Goal: Task Accomplishment & Management: Use online tool/utility

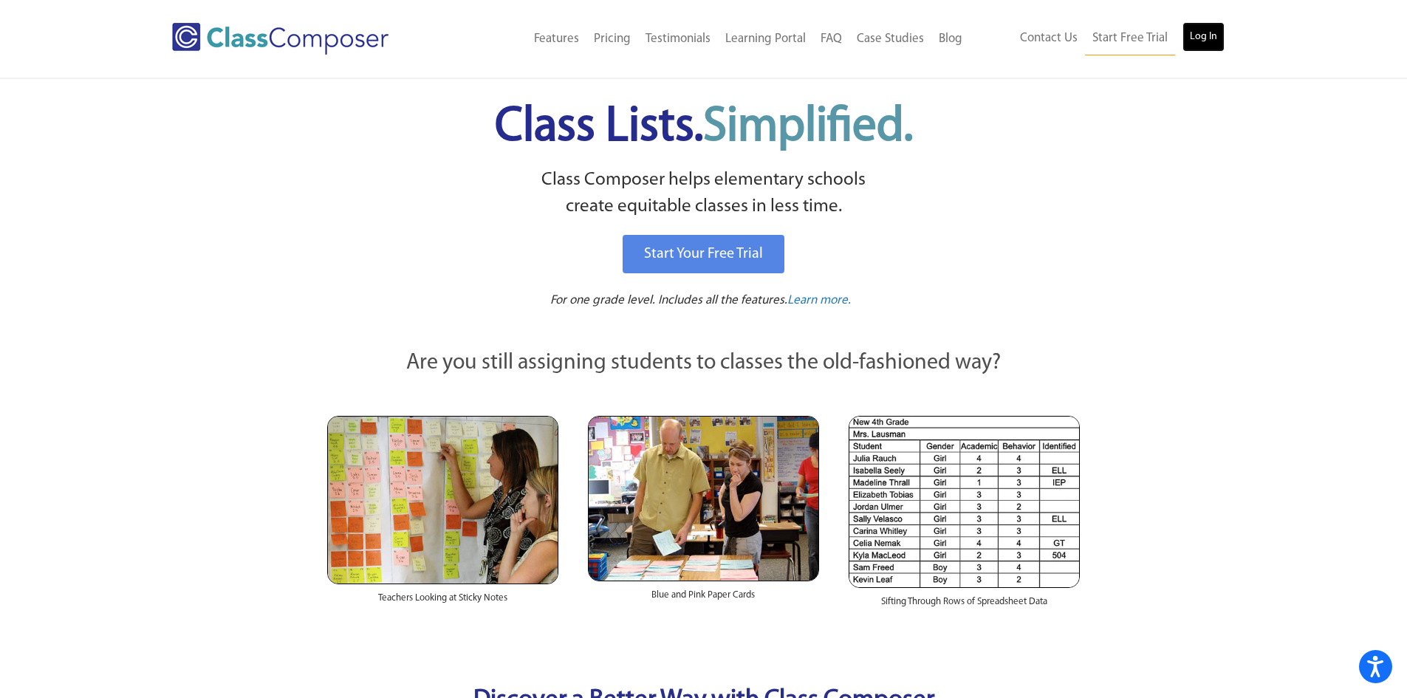
click at [1207, 41] on link "Log In" at bounding box center [1204, 37] width 42 height 30
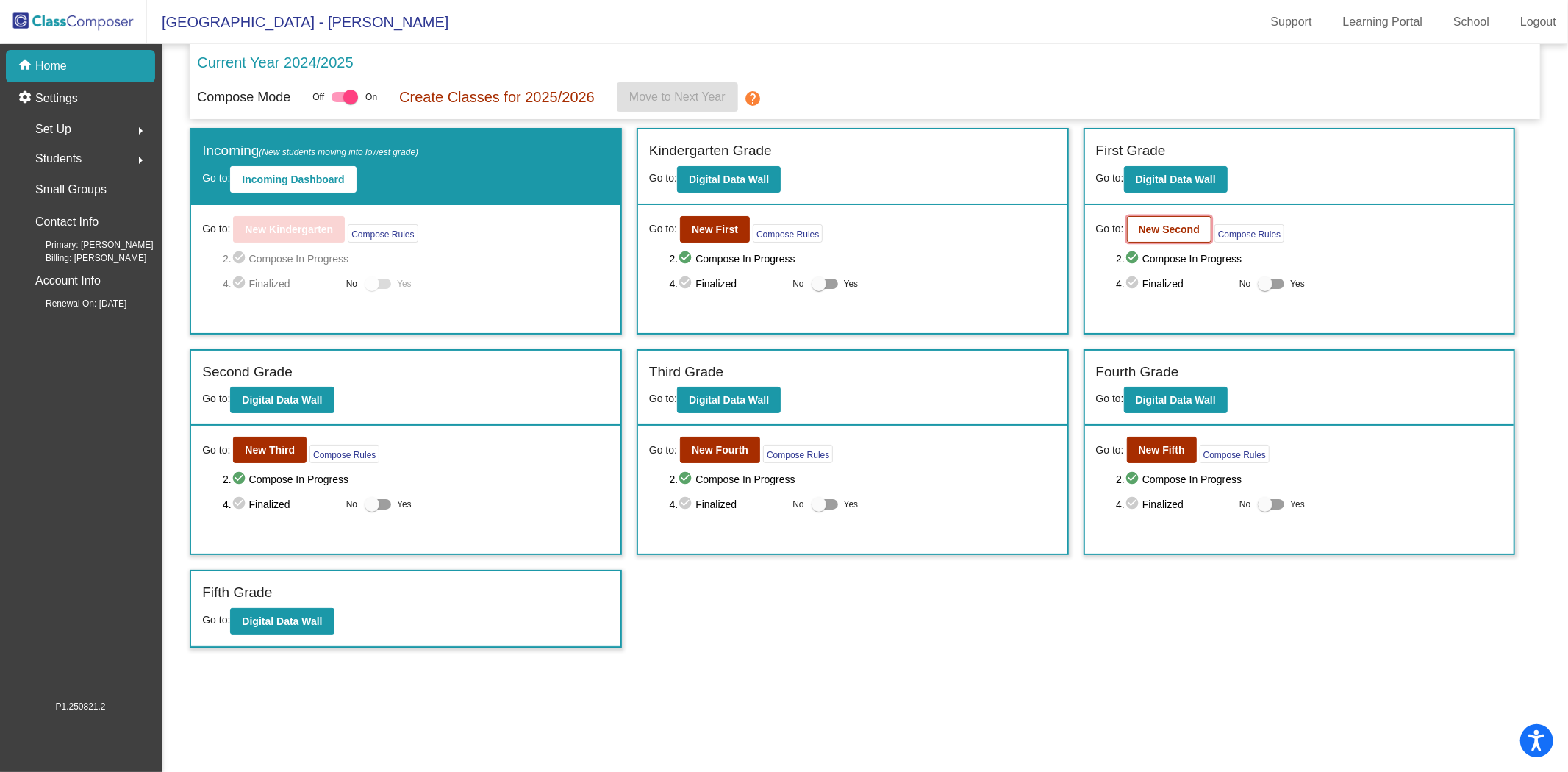
click at [1169, 225] on b "New Second" at bounding box center [1168, 230] width 61 height 12
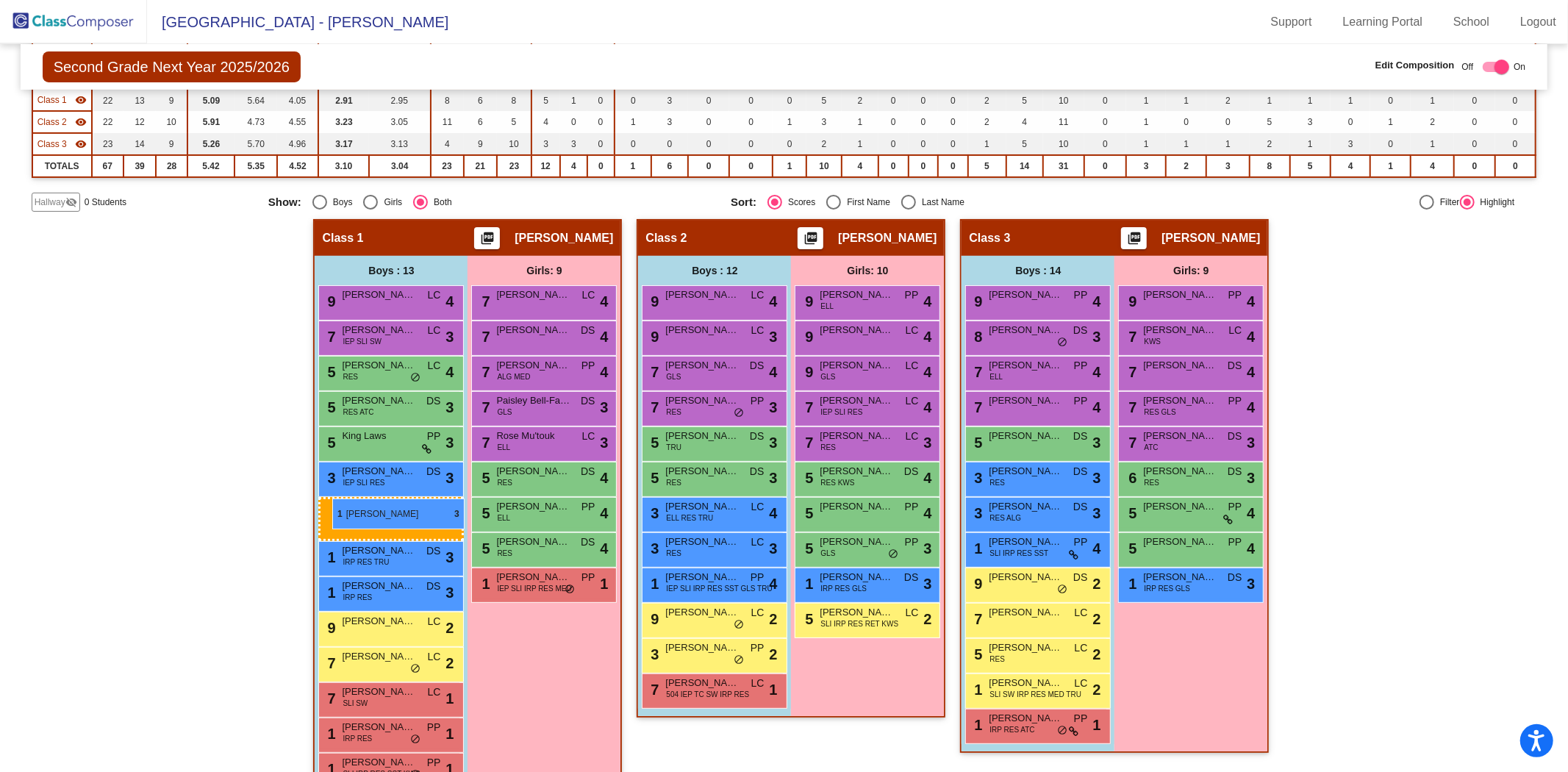
scroll to position [196, 0]
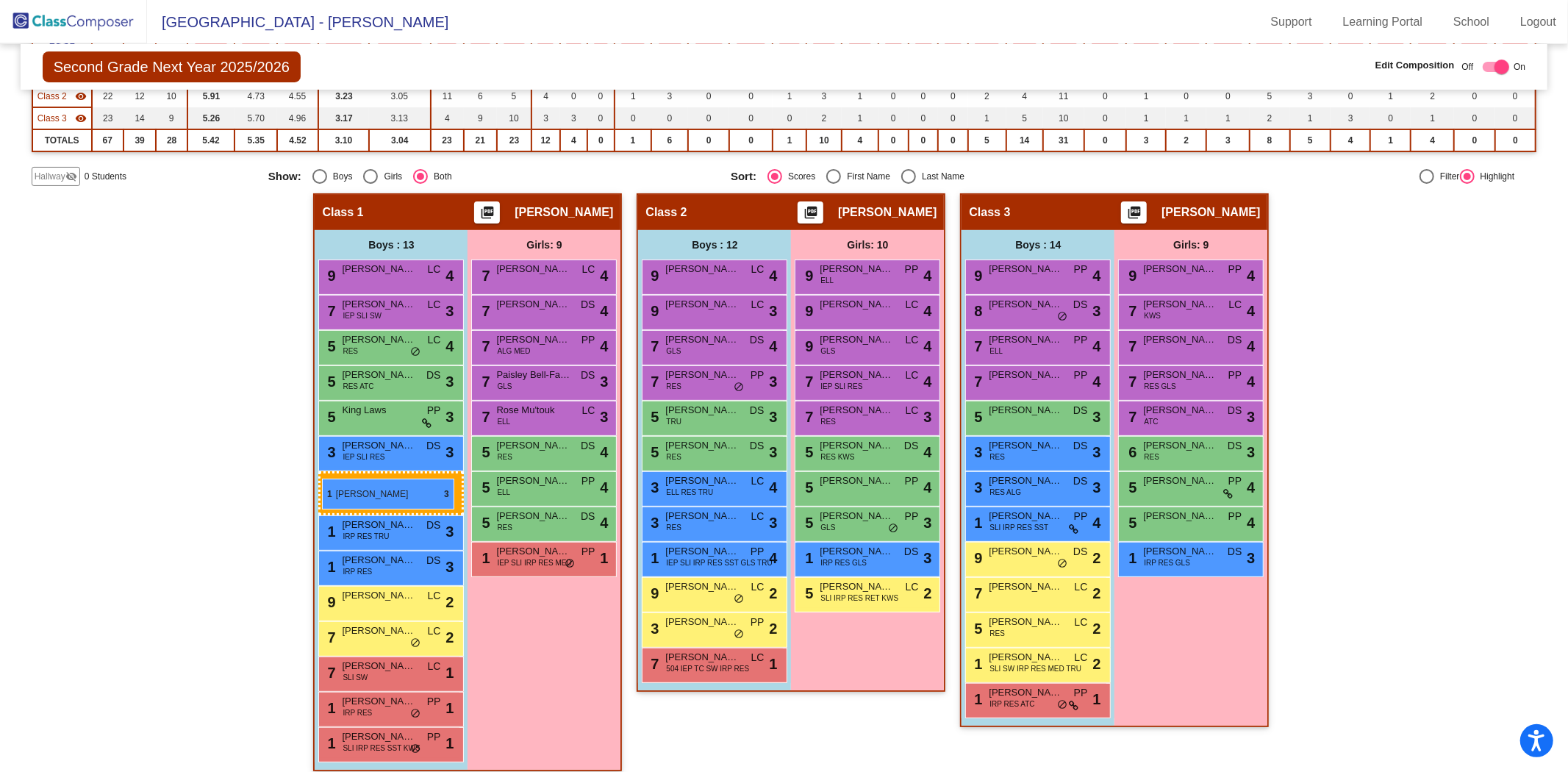
drag, startPoint x: 1052, startPoint y: 554, endPoint x: 322, endPoint y: 479, distance: 733.8
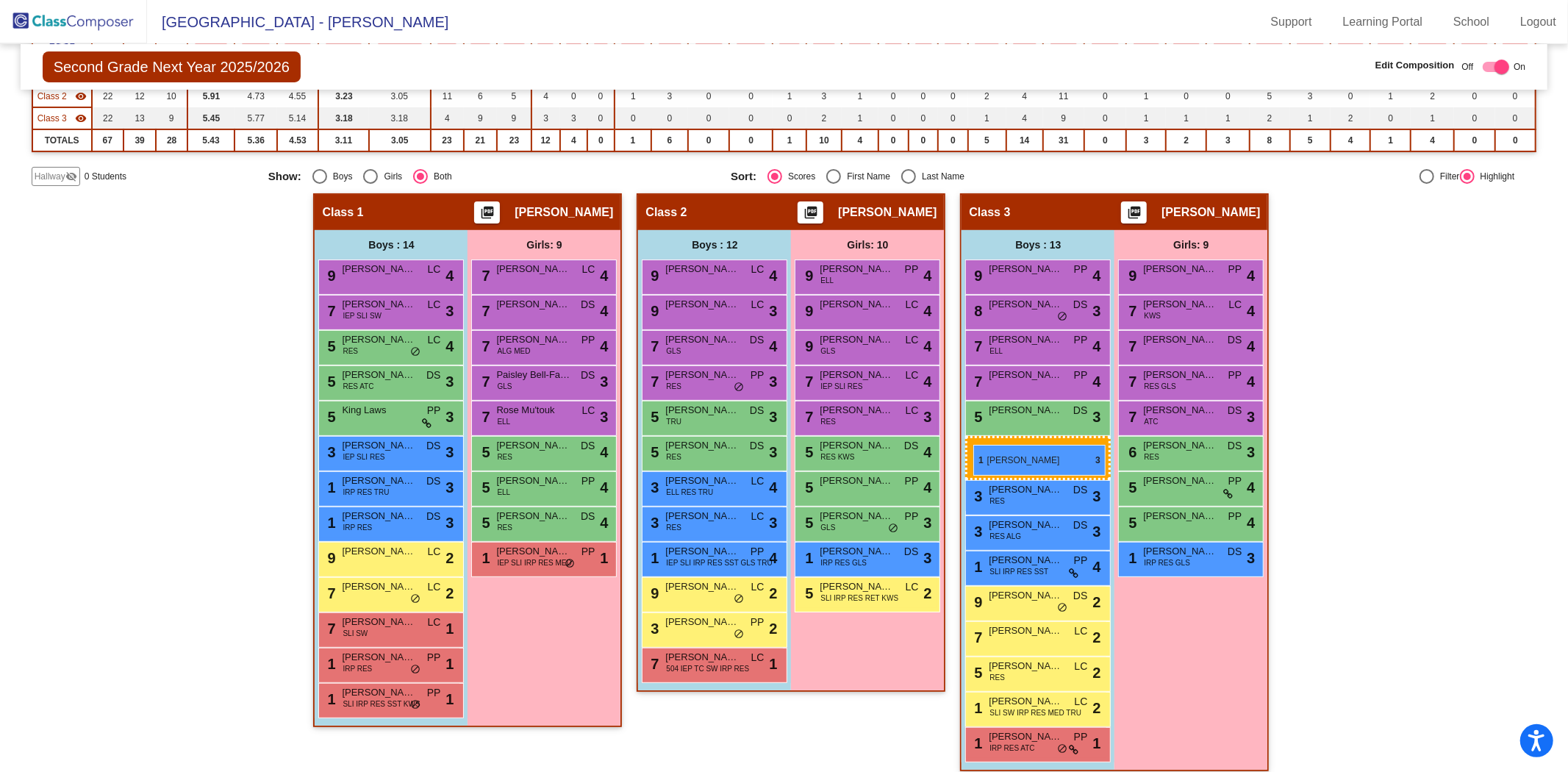
drag, startPoint x: 379, startPoint y: 556, endPoint x: 973, endPoint y: 445, distance: 604.3
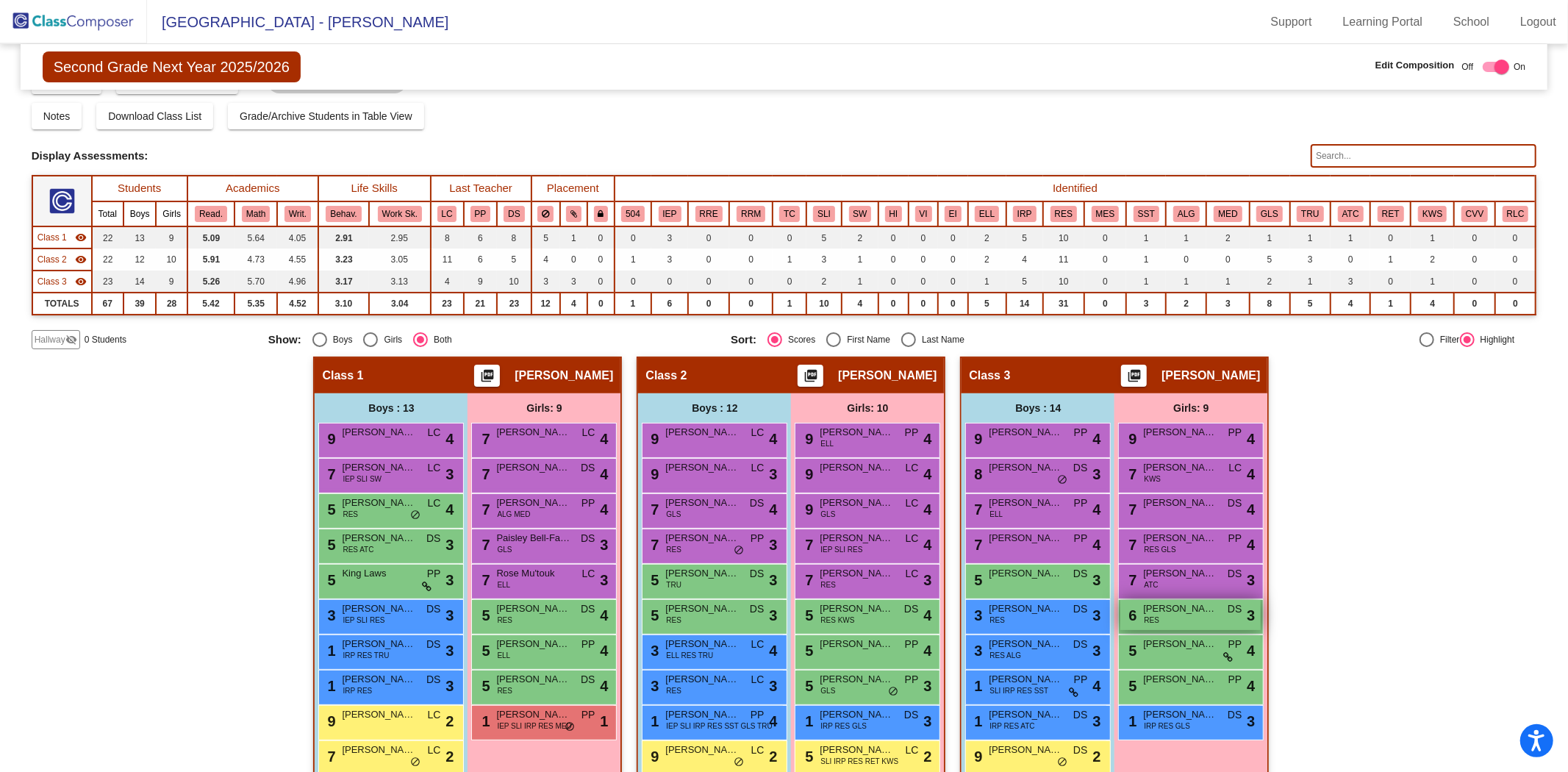
scroll to position [0, 0]
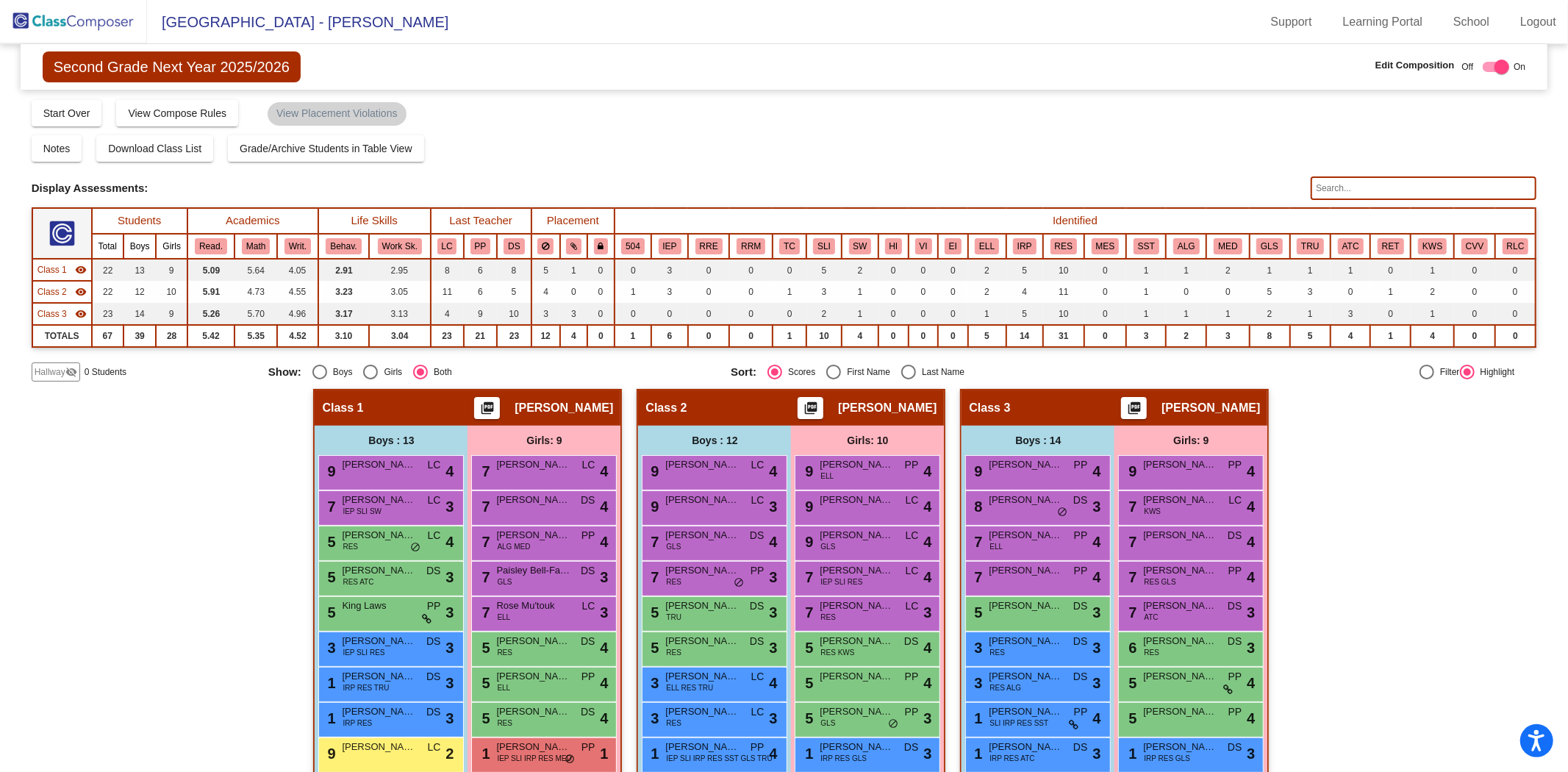
click at [1343, 190] on input "text" at bounding box center [1423, 188] width 226 height 24
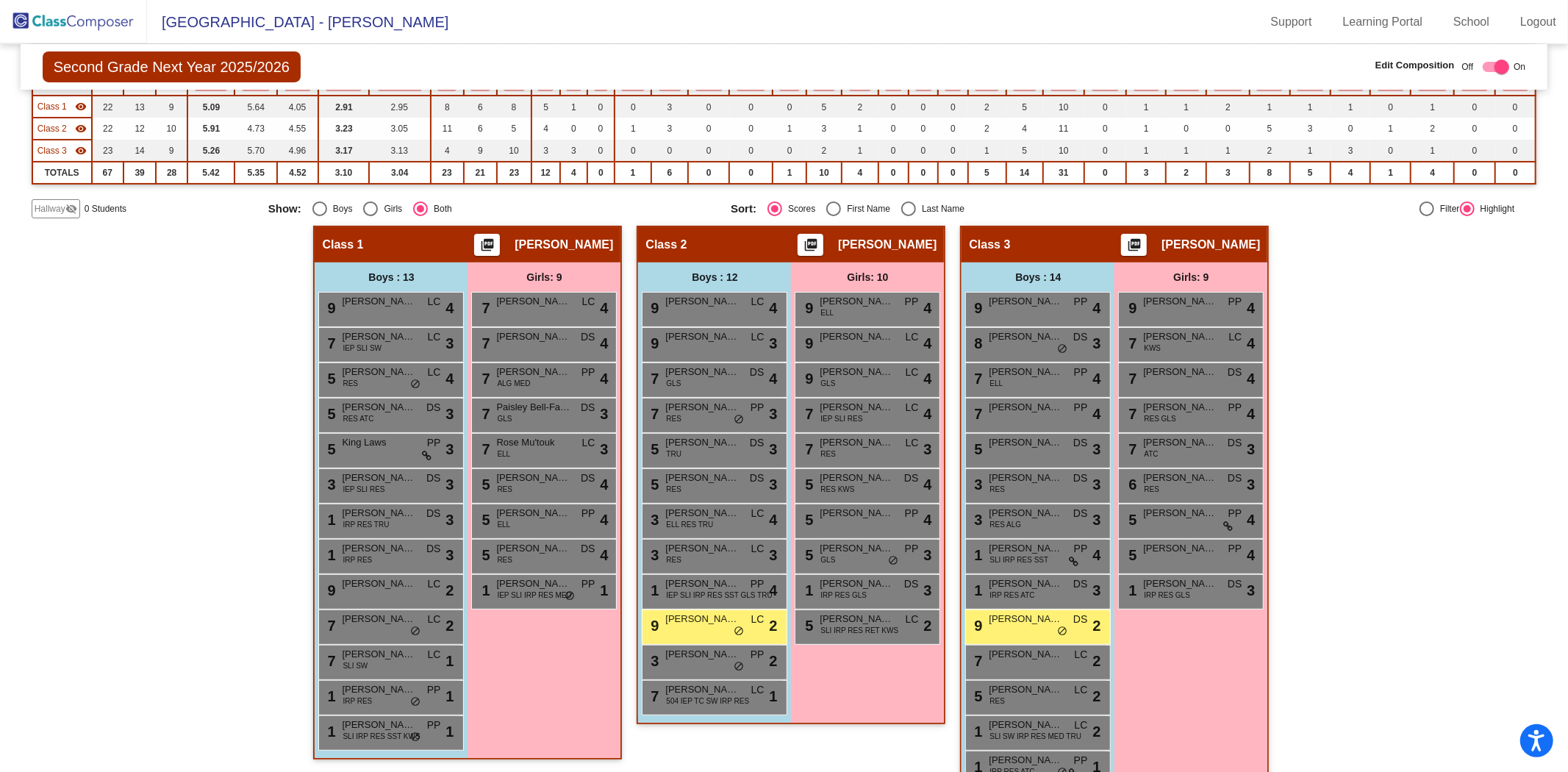
scroll to position [196, 0]
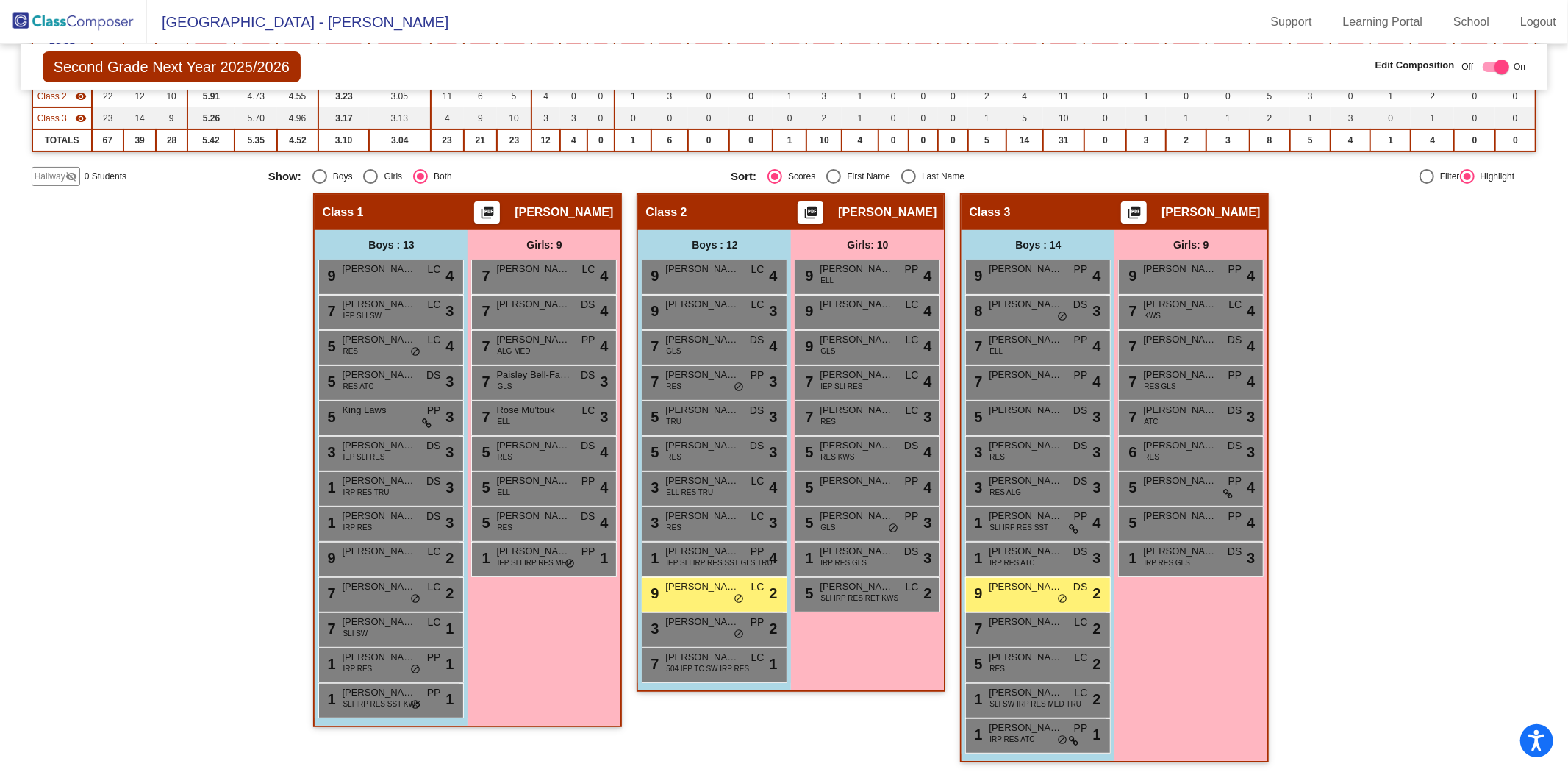
type input "jackson"
